Goal: Find specific page/section: Find specific page/section

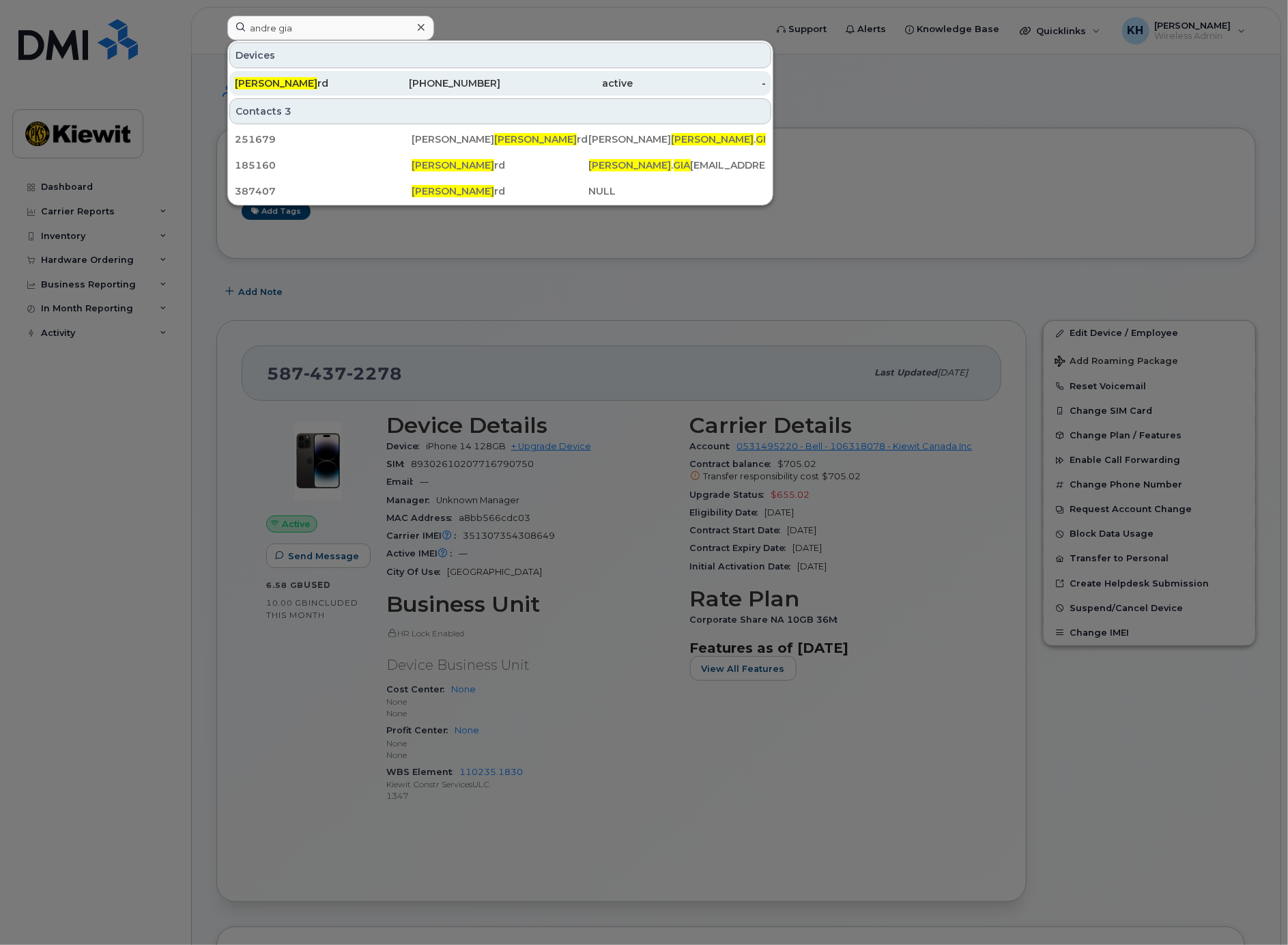
type input "andre gia"
click at [275, 79] on span "[PERSON_NAME]" at bounding box center [276, 83] width 82 height 12
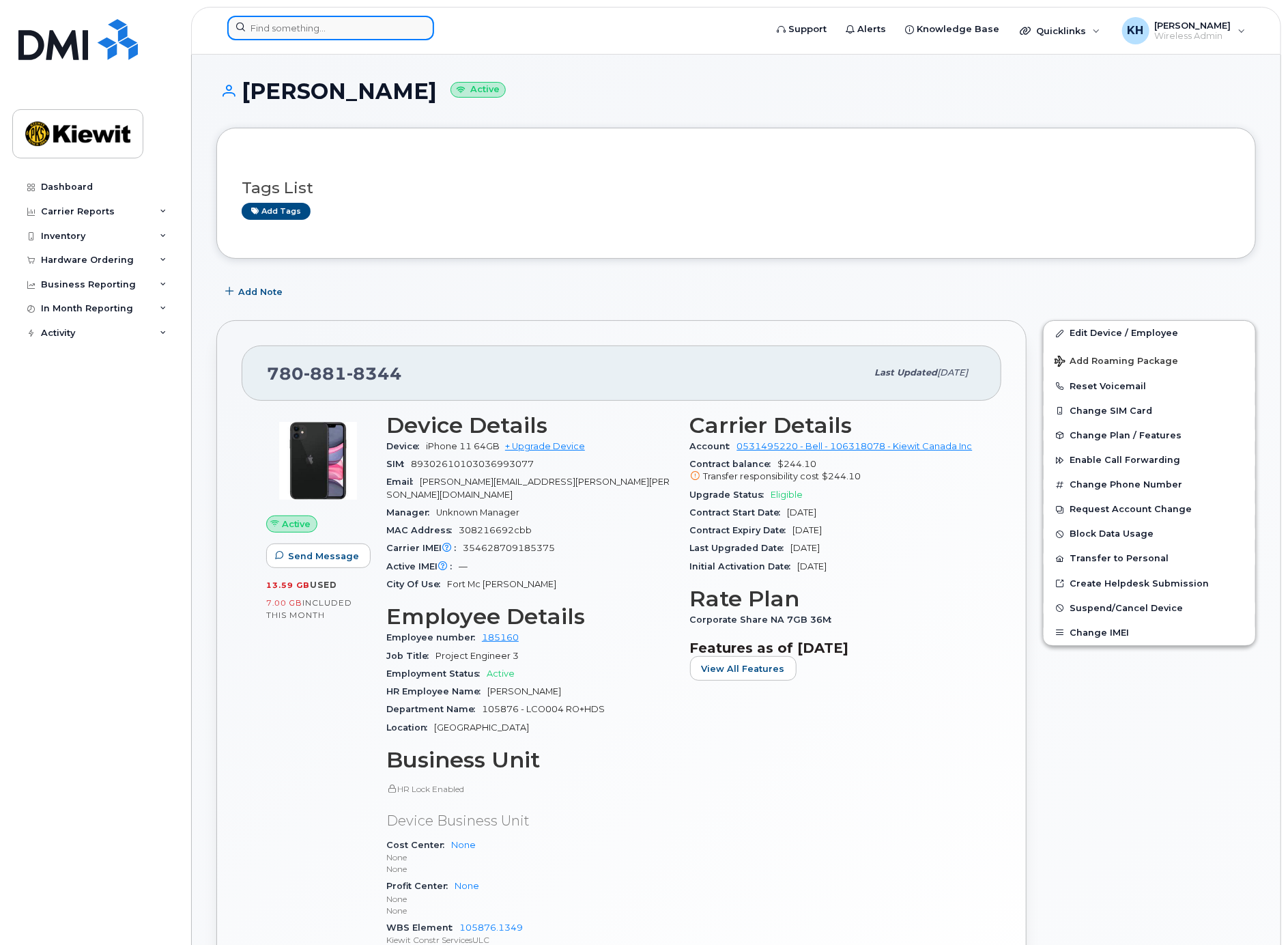
click at [358, 32] on input at bounding box center [330, 28] width 207 height 24
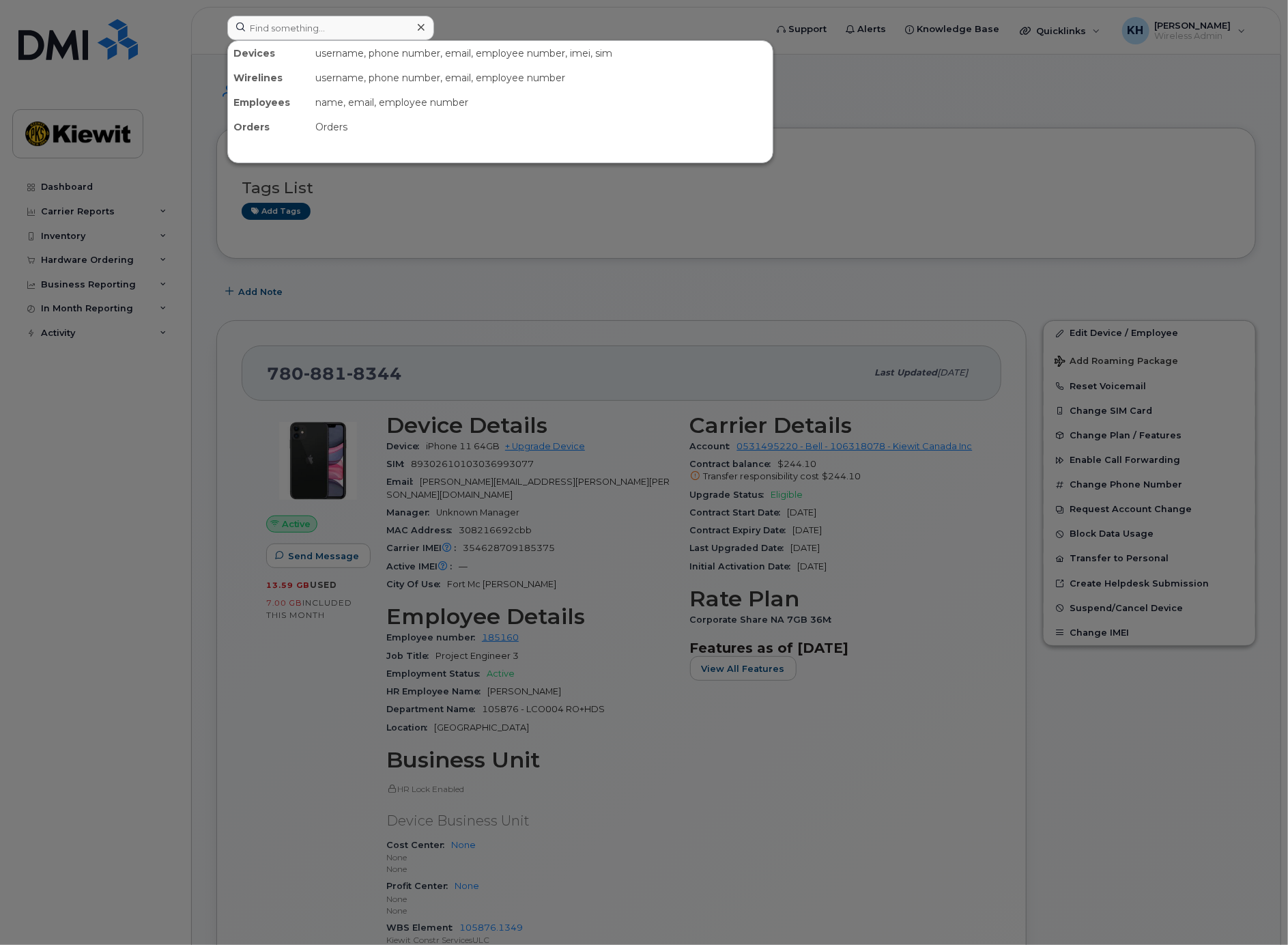
click at [416, 335] on div at bounding box center [644, 472] width 1288 height 945
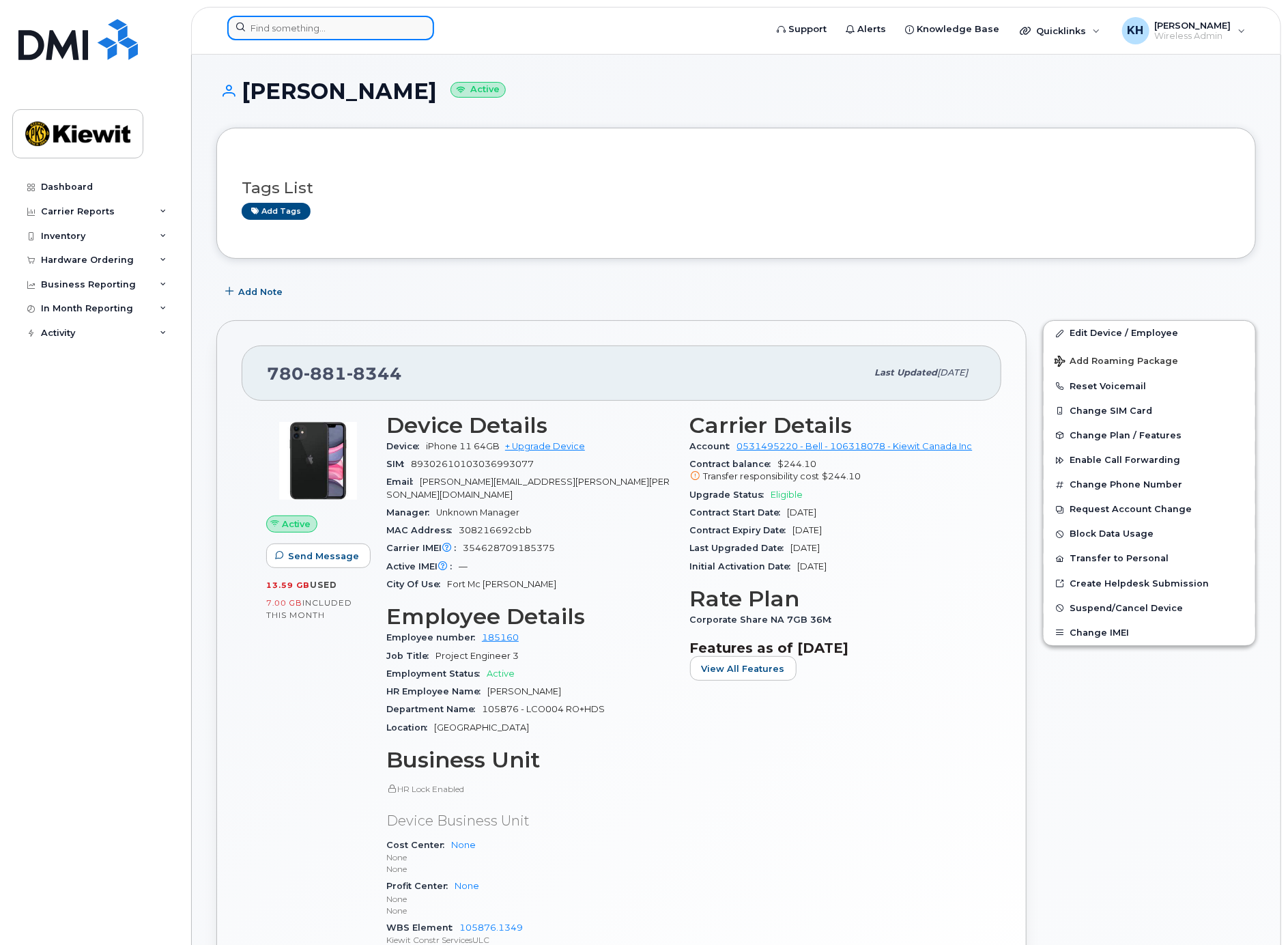
click at [324, 32] on input at bounding box center [330, 28] width 207 height 24
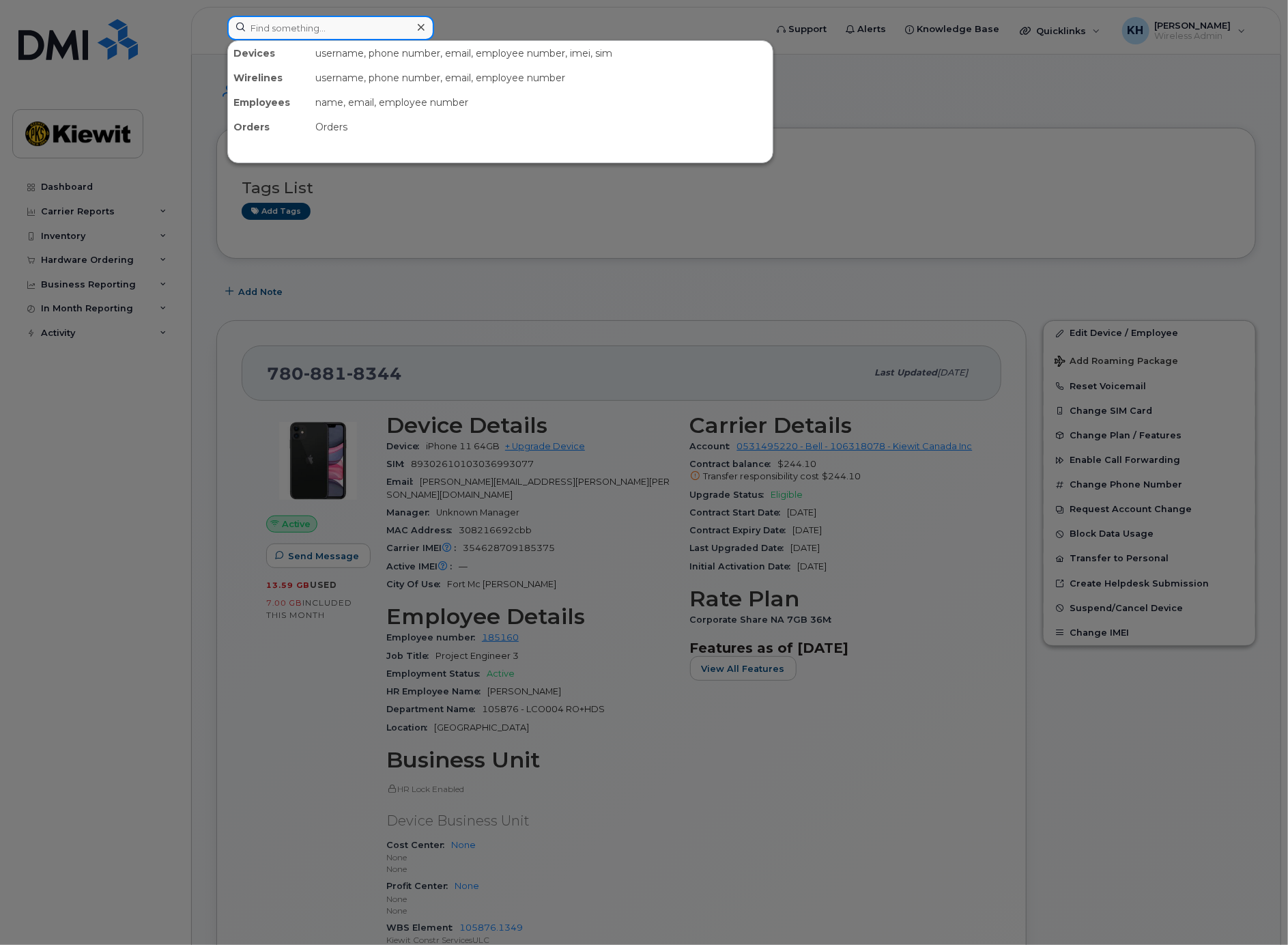
paste input "2504337776"
type input "2504337776"
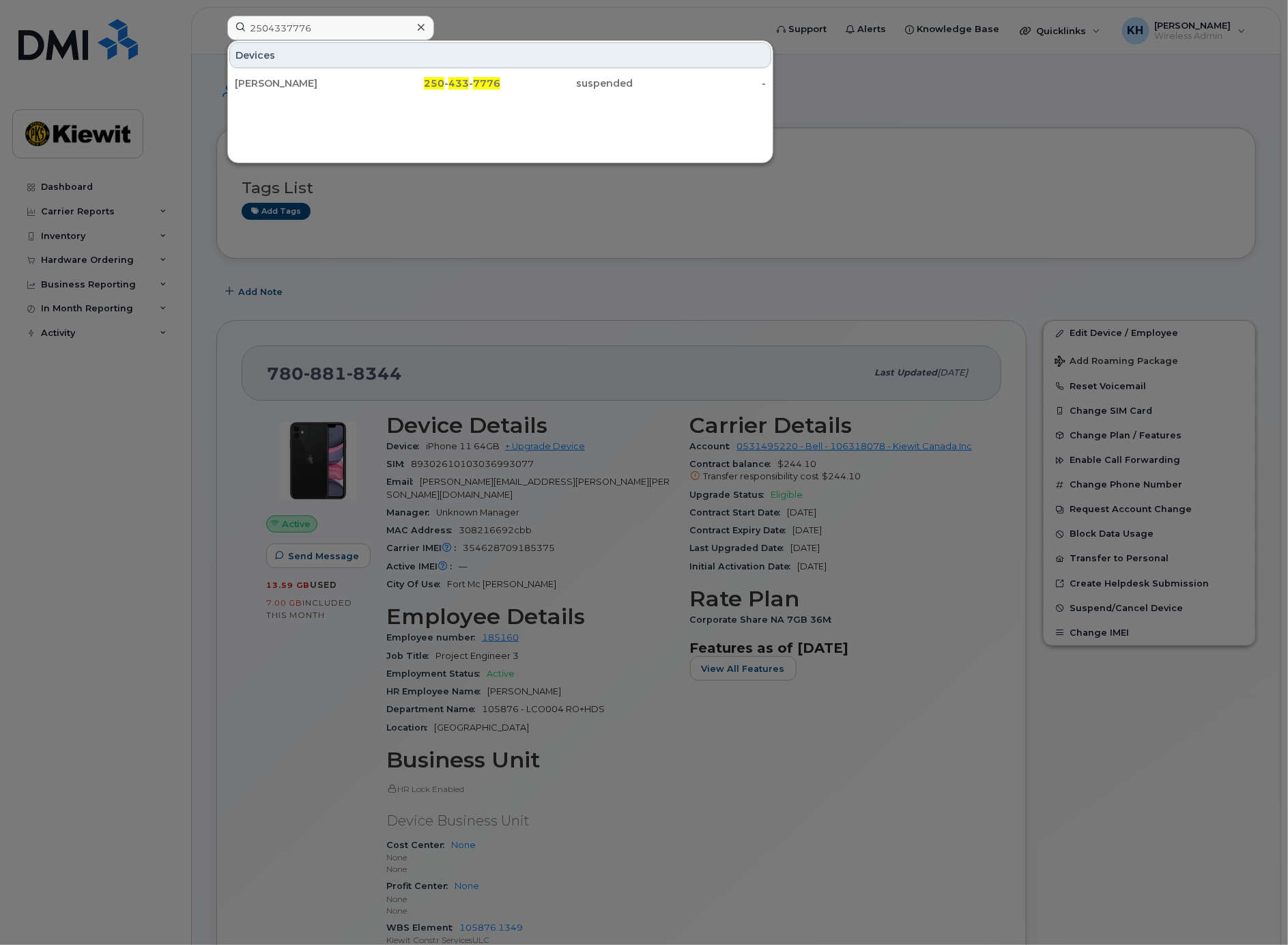
drag, startPoint x: 293, startPoint y: 87, endPoint x: 575, endPoint y: 113, distance: 283.2
click at [293, 87] on div "Morgan Weafer" at bounding box center [302, 83] width 133 height 14
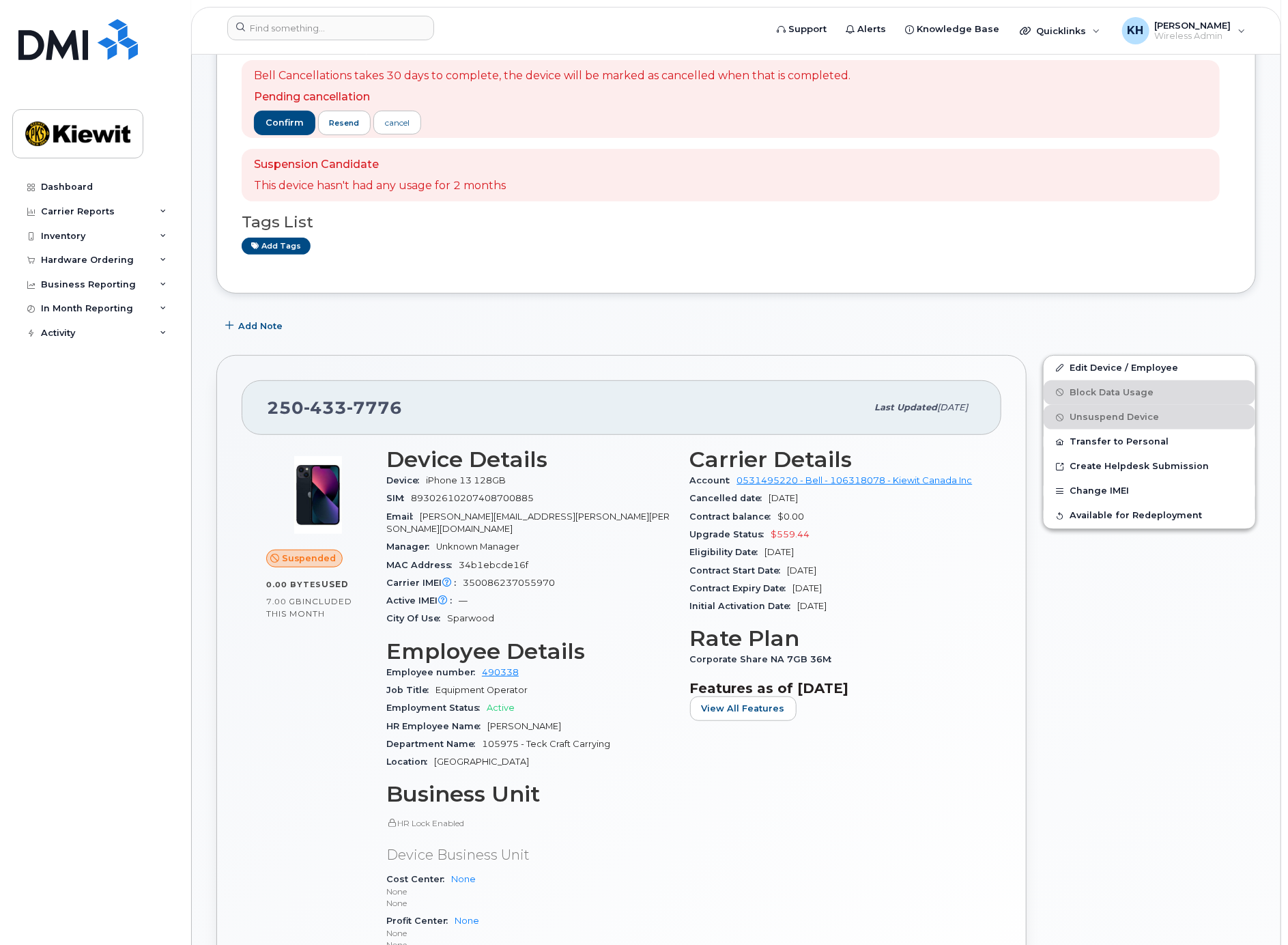
scroll to position [224, 0]
